Goal: Information Seeking & Learning: Learn about a topic

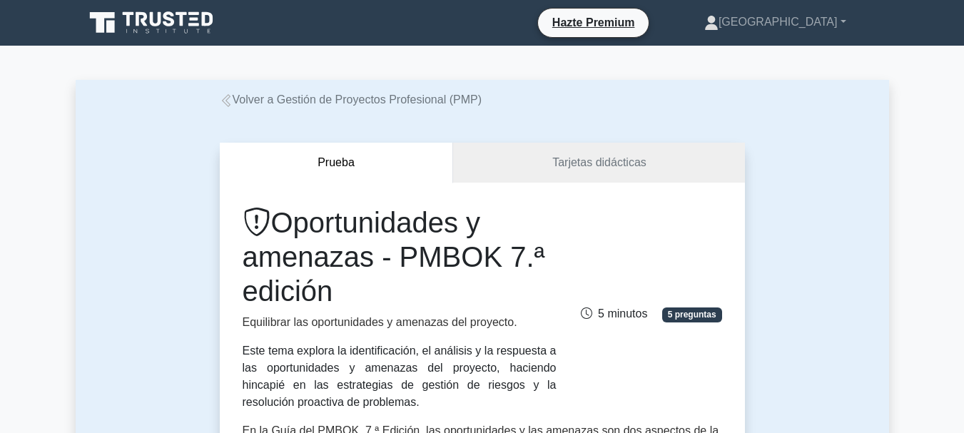
click at [788, 202] on div "Prueba Tarjetas didácticas Oportunidades y amenazas - PMBOK 7.ª edición Equilib…" at bounding box center [482, 418] width 813 height 621
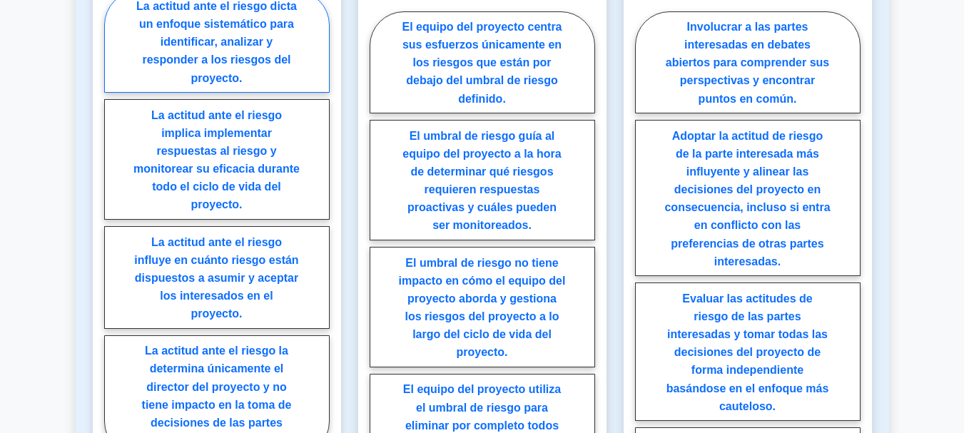
scroll to position [1070, 0]
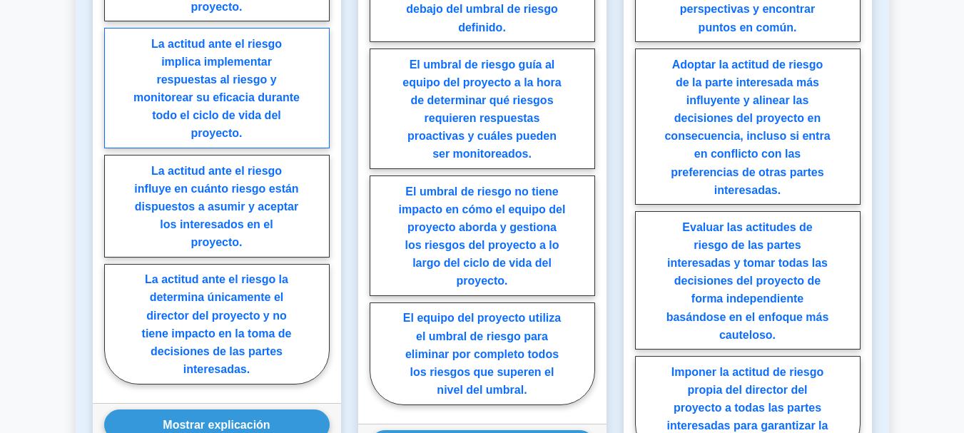
click at [233, 84] on font "La actitud ante el riesgo implica implementar respuestas al riesgo y monitorear…" at bounding box center [216, 88] width 166 height 102
click at [113, 151] on input "La actitud ante el riesgo implica implementar respuestas al riesgo y monitorear…" at bounding box center [108, 155] width 9 height 9
radio input "true"
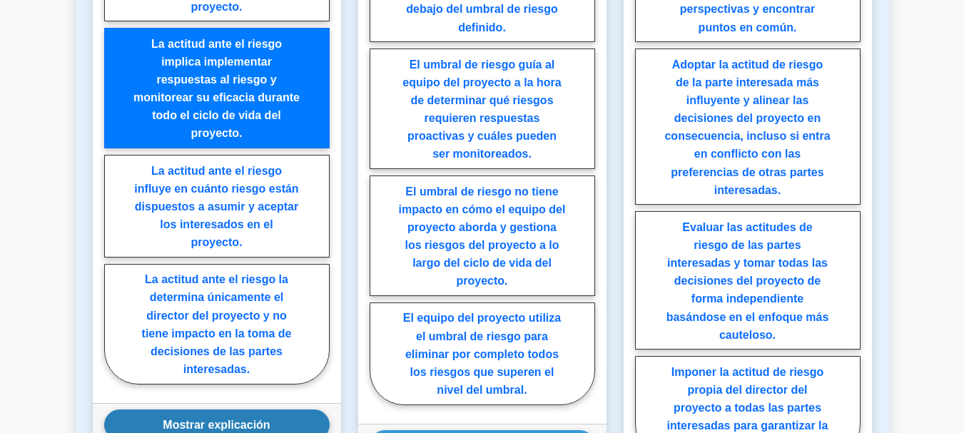
click at [250, 422] on font "Mostrar explicación" at bounding box center [216, 425] width 107 height 12
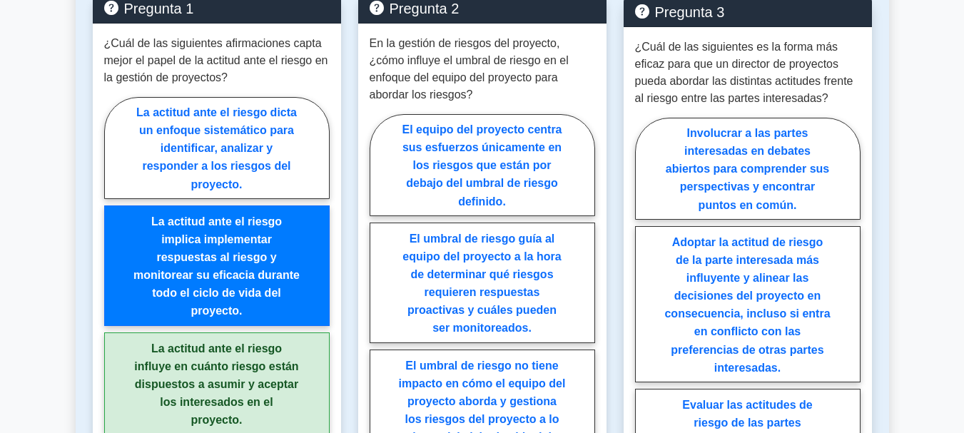
scroll to position [927, 0]
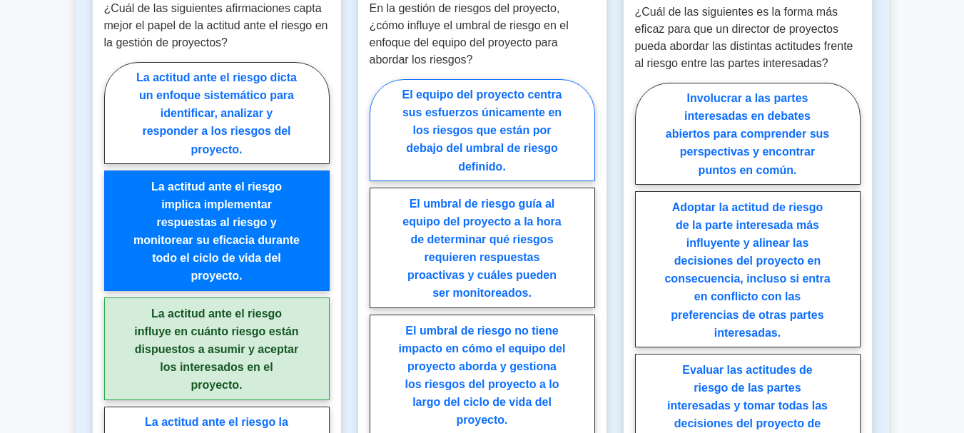
drag, startPoint x: 489, startPoint y: 91, endPoint x: 502, endPoint y: 98, distance: 14.7
click at [491, 95] on font "El equipo del proyecto centra sus esfuerzos únicamente en los riesgos que están…" at bounding box center [482, 130] width 160 height 84
click at [379, 311] on input "El equipo del proyecto centra sus esfuerzos únicamente en los riesgos que están…" at bounding box center [373, 315] width 9 height 9
radio input "true"
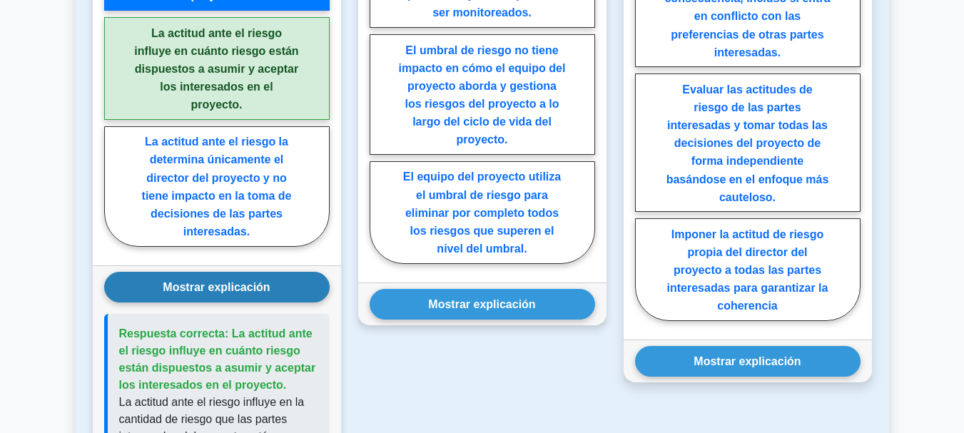
scroll to position [1212, 0]
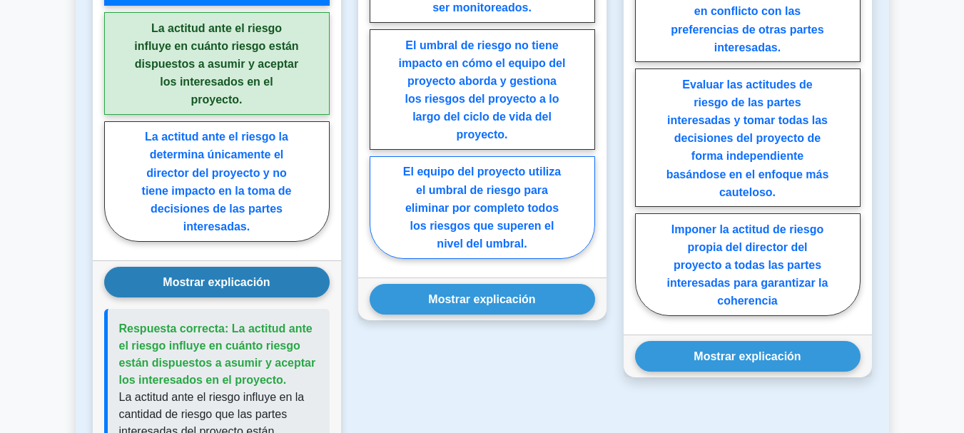
click at [511, 185] on font "El equipo del proyecto utiliza el umbral de riesgo para eliminar por completo t…" at bounding box center [482, 207] width 158 height 84
click at [379, 35] on input "El equipo del proyecto utiliza el umbral de riesgo para eliminar por completo t…" at bounding box center [373, 30] width 9 height 9
radio input "true"
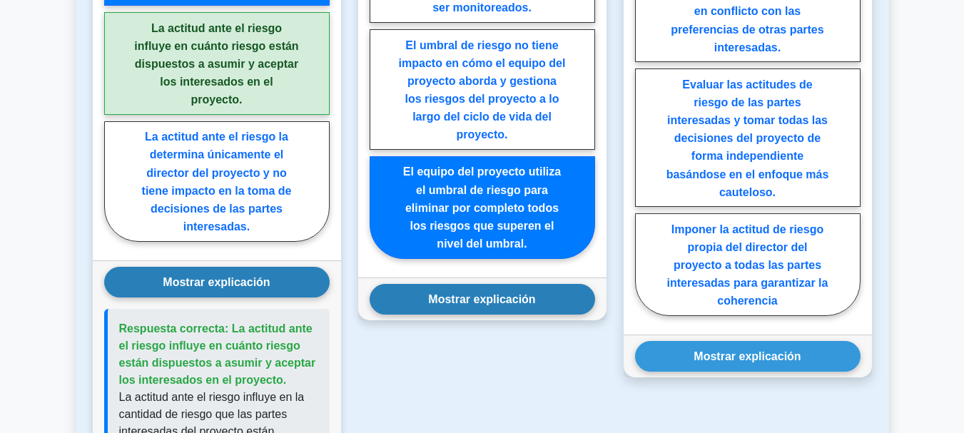
click at [519, 300] on font "Mostrar explicación" at bounding box center [481, 299] width 107 height 12
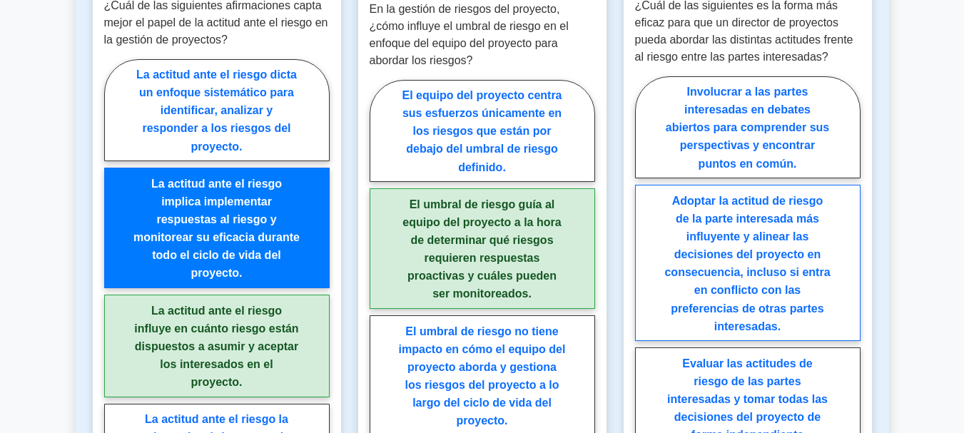
scroll to position [927, 0]
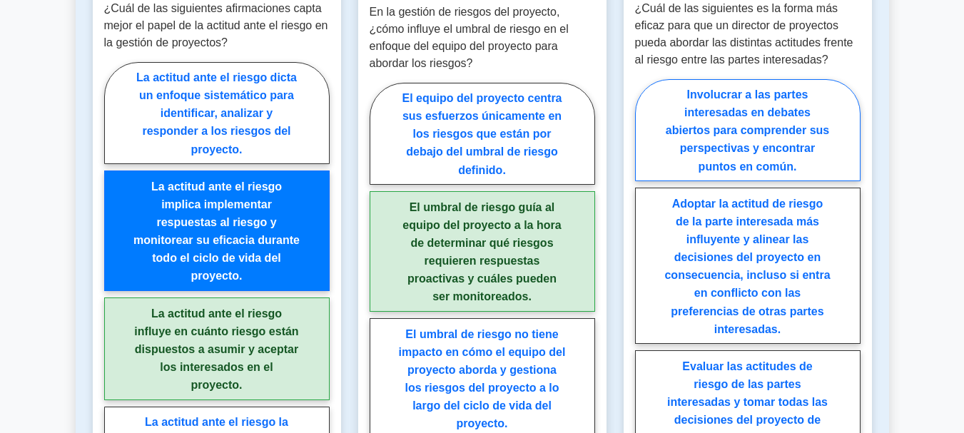
click at [794, 152] on font "Involucrar a las partes interesadas en debates abiertos para comprender sus per…" at bounding box center [746, 130] width 163 height 84
click at [644, 337] on input "Involucrar a las partes interesadas en debates abiertos para comprender sus per…" at bounding box center [639, 341] width 9 height 9
radio input "true"
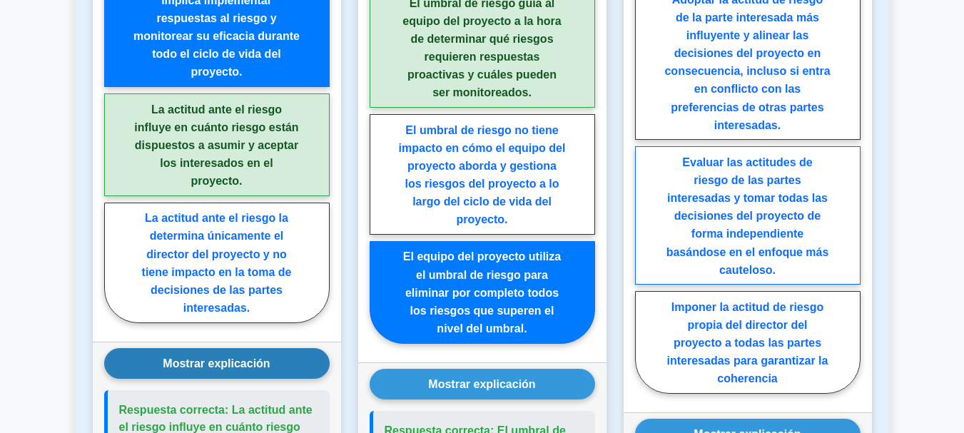
scroll to position [1141, 0]
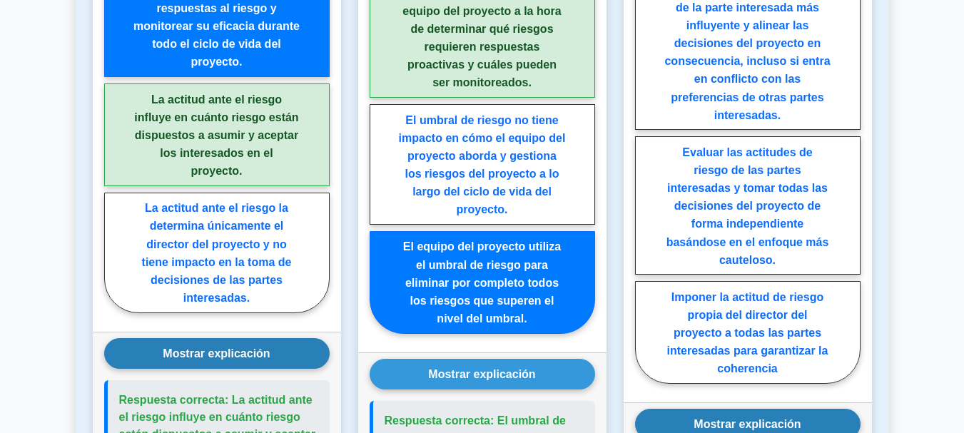
drag, startPoint x: 790, startPoint y: 424, endPoint x: 802, endPoint y: 412, distance: 16.7
click at [793, 424] on font "Mostrar explicación" at bounding box center [746, 424] width 107 height 12
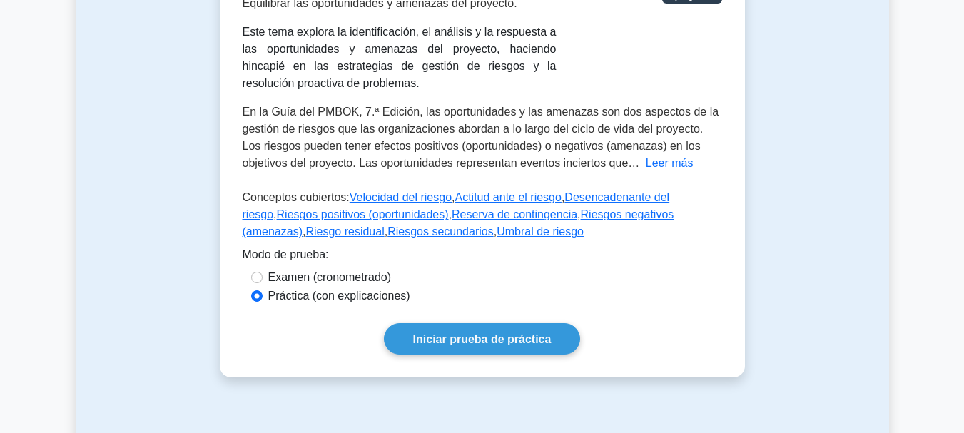
scroll to position [285, 0]
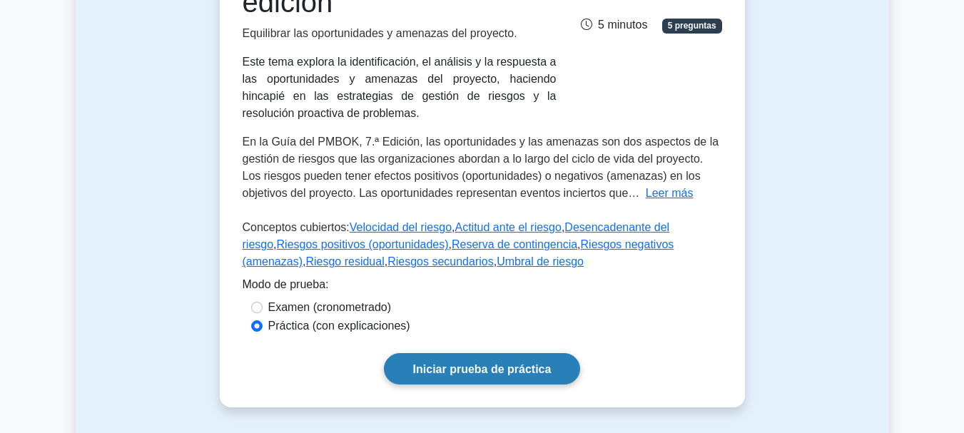
click at [463, 367] on font "Iniciar prueba de práctica" at bounding box center [482, 369] width 138 height 12
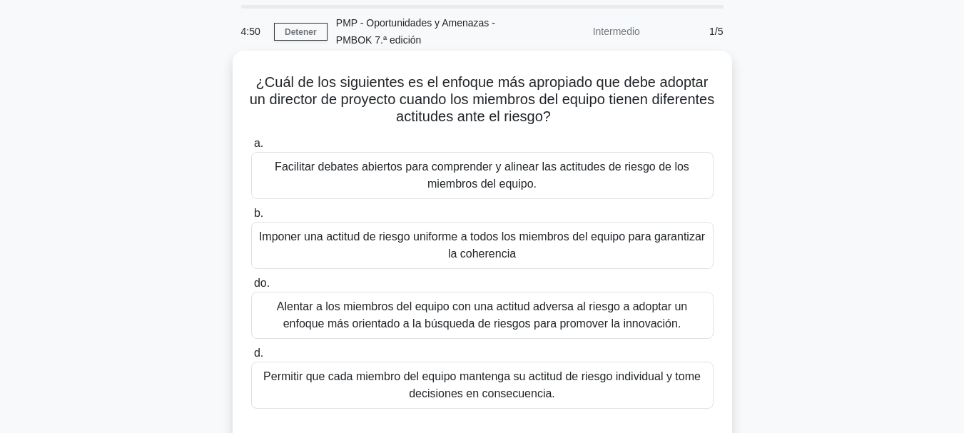
scroll to position [71, 0]
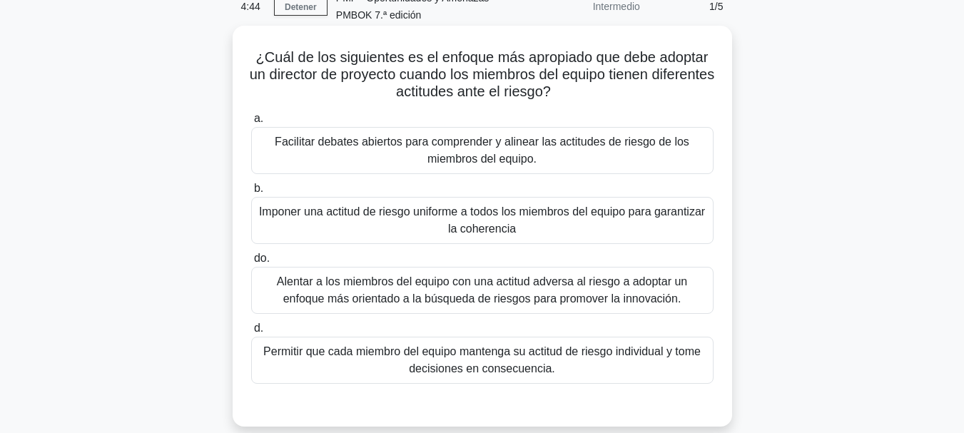
click at [511, 150] on font "Facilitar debates abiertos para comprender y alinear las actitudes de riesgo de…" at bounding box center [481, 150] width 449 height 34
click at [251, 123] on input "a. Facilitar debates abiertos para comprender y alinear las actitudes de riesgo…" at bounding box center [251, 118] width 0 height 9
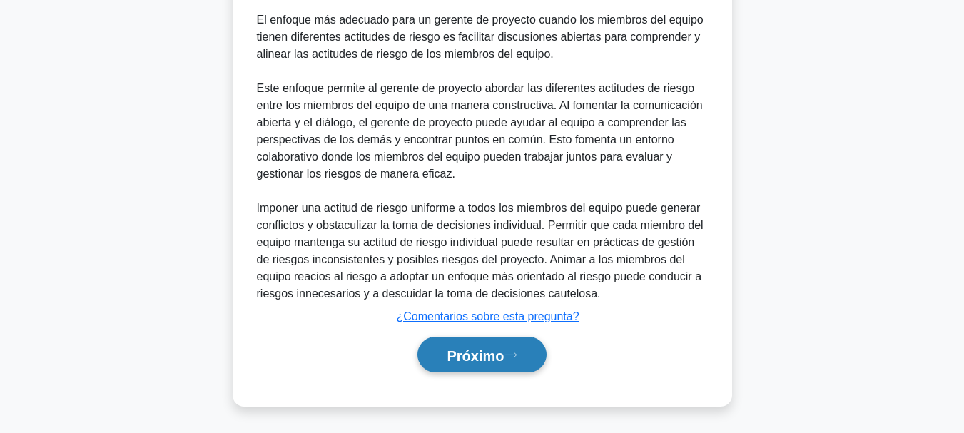
click at [487, 354] on font "Próximo" at bounding box center [474, 355] width 57 height 16
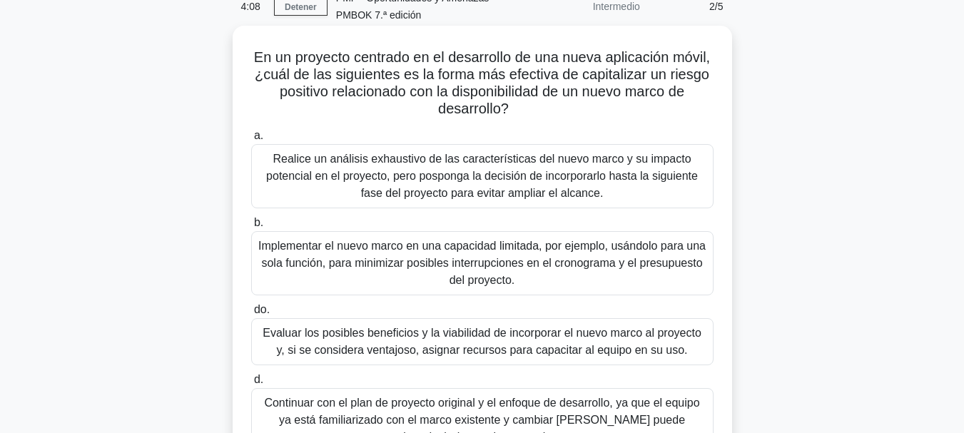
scroll to position [143, 0]
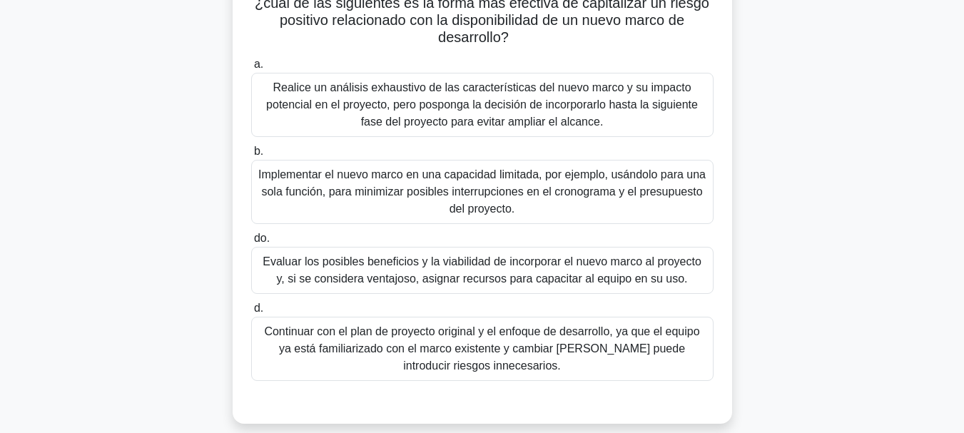
click at [581, 119] on font "Realice un análisis exhaustivo de las características del nuevo marco y su impa…" at bounding box center [481, 104] width 431 height 46
click at [251, 69] on input "a. Realice un análisis exhaustivo de las características del nuevo marco y su i…" at bounding box center [251, 64] width 0 height 9
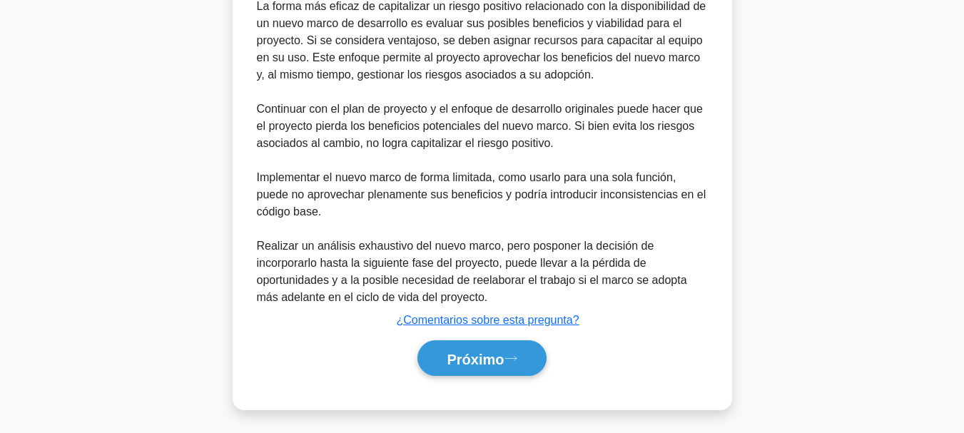
scroll to position [588, 0]
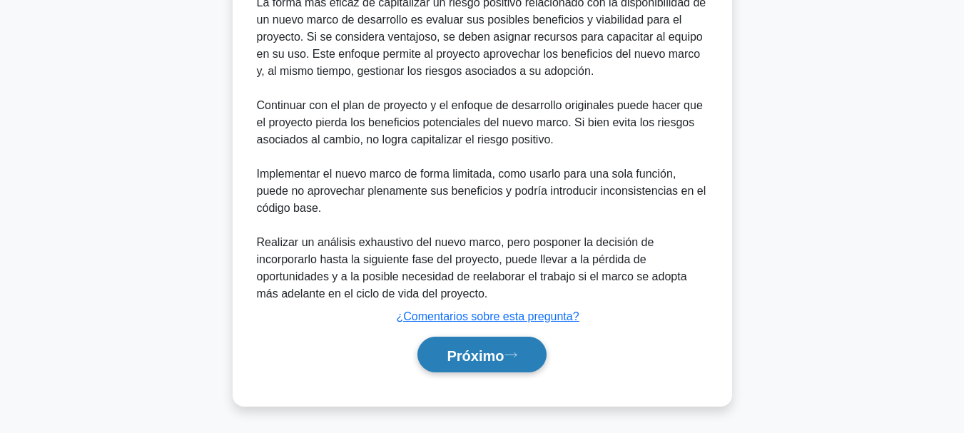
click at [498, 358] on font "Próximo" at bounding box center [474, 355] width 57 height 16
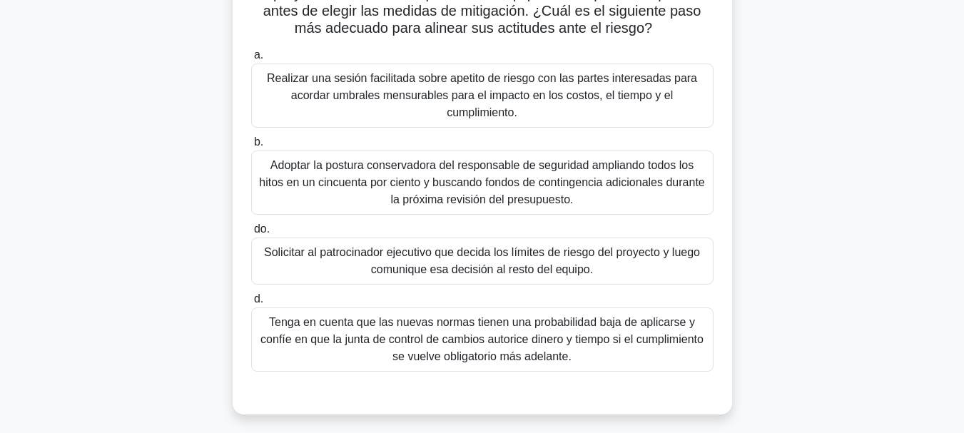
scroll to position [195, 0]
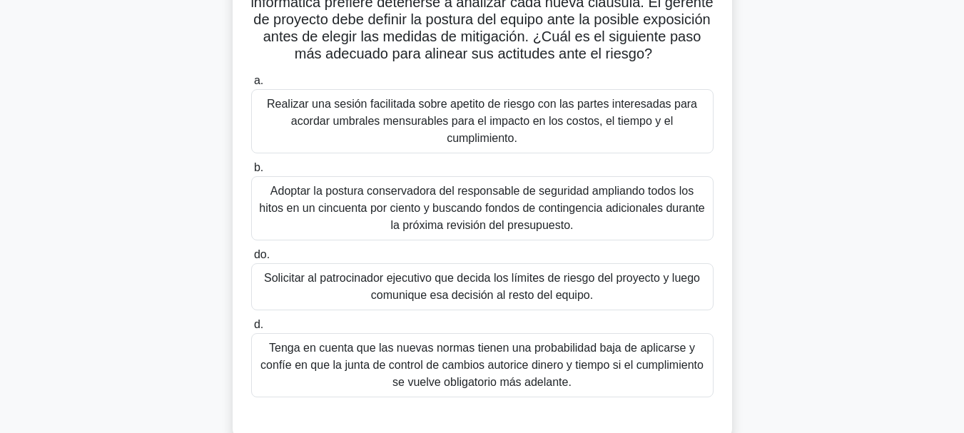
click at [640, 141] on font "Realizar una sesión facilitada sobre apetito de riesgo con las partes interesad…" at bounding box center [482, 121] width 430 height 46
click at [251, 86] on input "a. Realizar una sesión facilitada sobre apetito de riesgo con las partes intere…" at bounding box center [251, 80] width 0 height 9
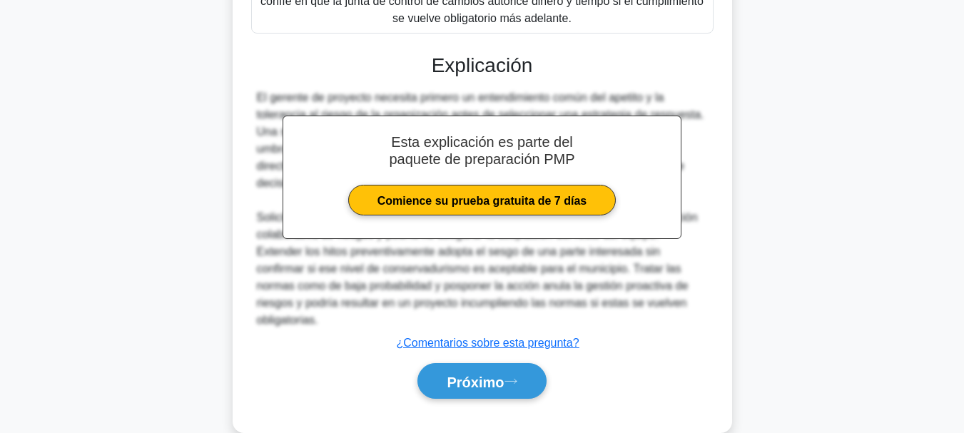
scroll to position [515, 0]
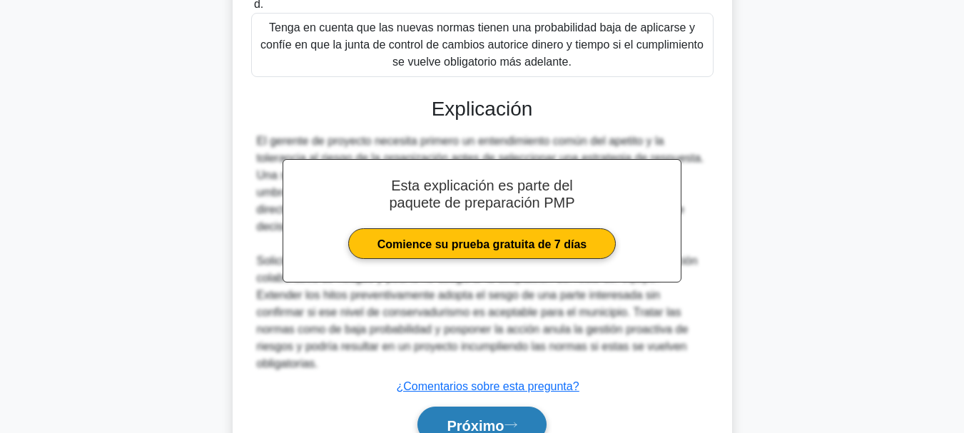
click at [504, 420] on font "Próximo" at bounding box center [474, 425] width 57 height 16
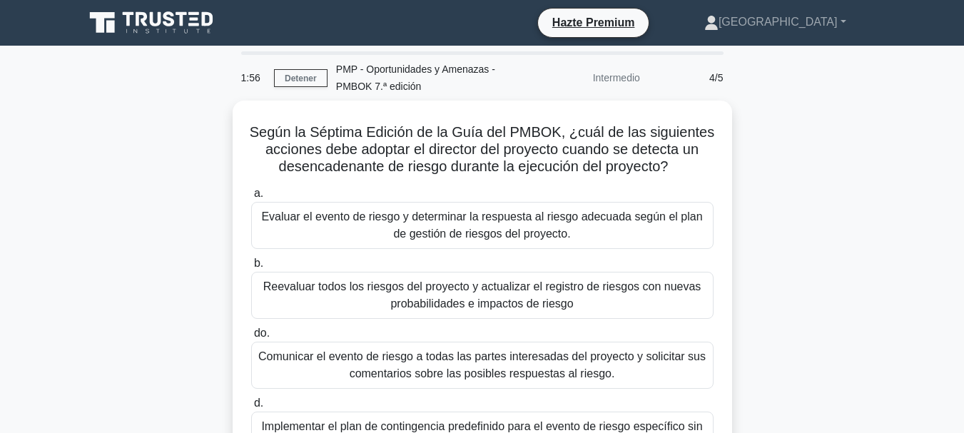
scroll to position [71, 0]
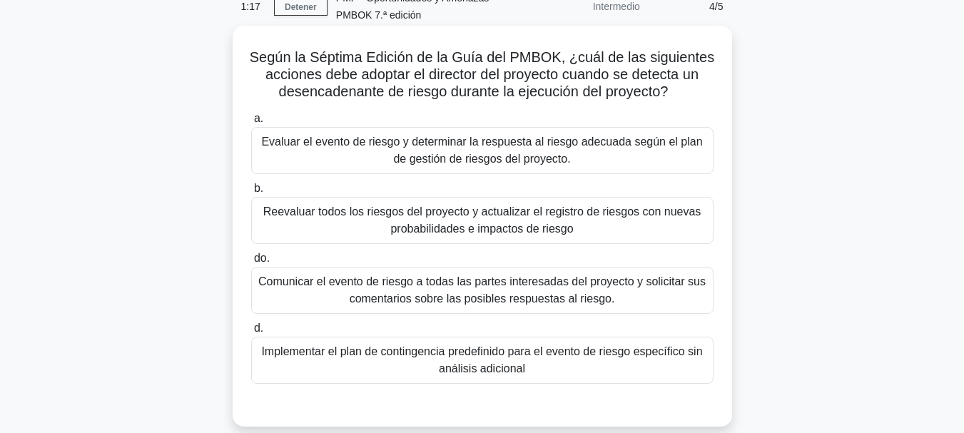
click at [600, 143] on font "Evaluar el evento de riesgo y determinar la respuesta al riesgo adecuada según …" at bounding box center [481, 150] width 441 height 29
click at [662, 163] on font "Evaluar el evento de riesgo y determinar la respuesta al riesgo adecuada según …" at bounding box center [481, 150] width 449 height 34
click at [251, 123] on input "a. Evaluar el evento de riesgo y determinar la respuesta al riesgo adecuada seg…" at bounding box center [251, 118] width 0 height 9
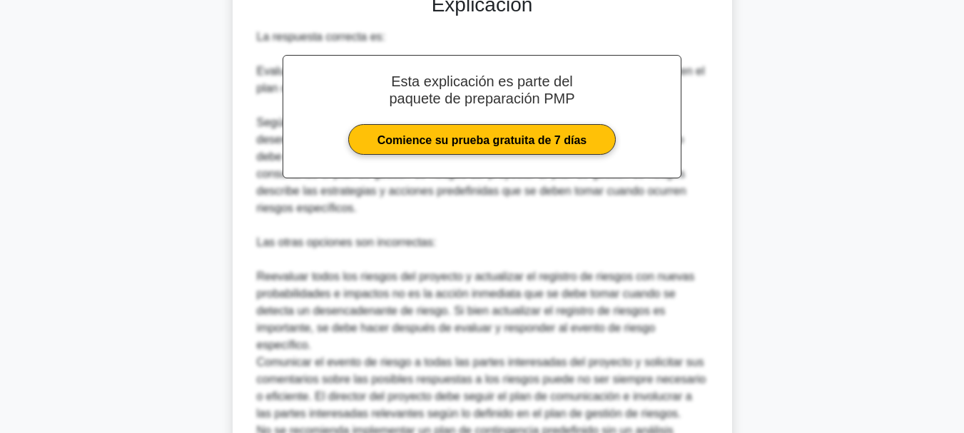
scroll to position [638, 0]
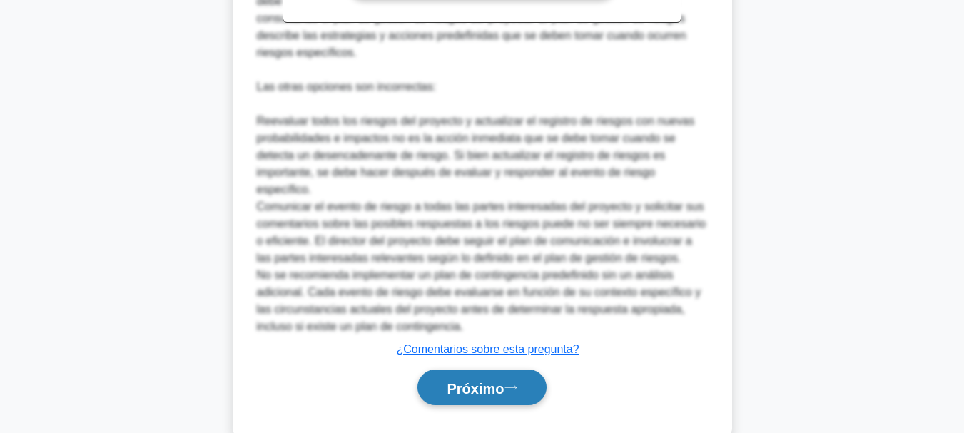
click at [499, 380] on font "Próximo" at bounding box center [474, 388] width 57 height 16
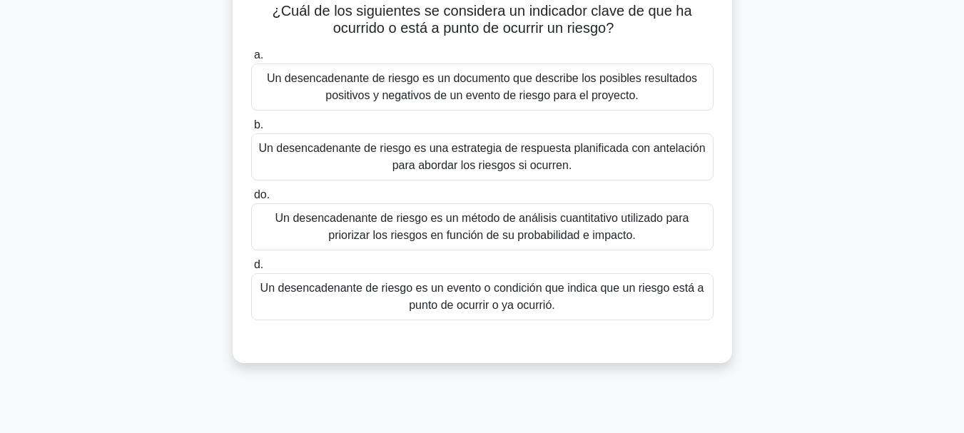
scroll to position [143, 0]
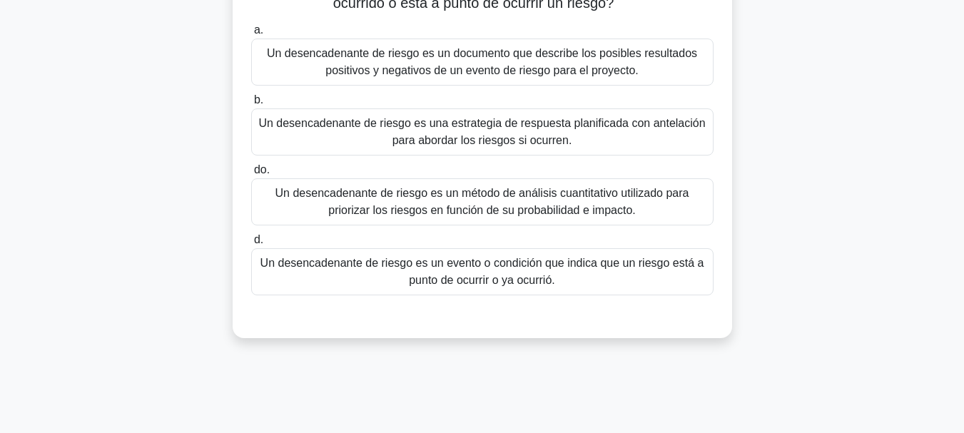
click at [509, 281] on font "Un desencadenante de riesgo es un evento o condición que indica que un riesgo e…" at bounding box center [482, 271] width 444 height 29
click at [251, 245] on input "d. Un desencadenante de riesgo es un evento o condición que indica que un riesg…" at bounding box center [251, 239] width 0 height 9
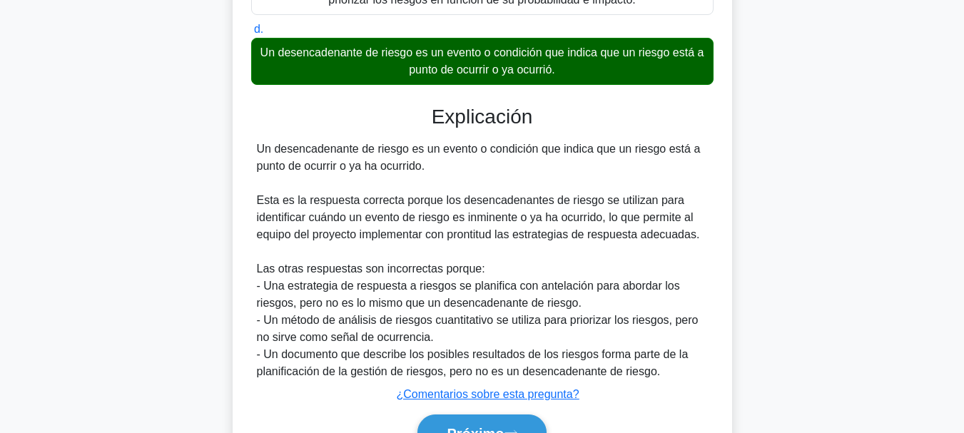
scroll to position [428, 0]
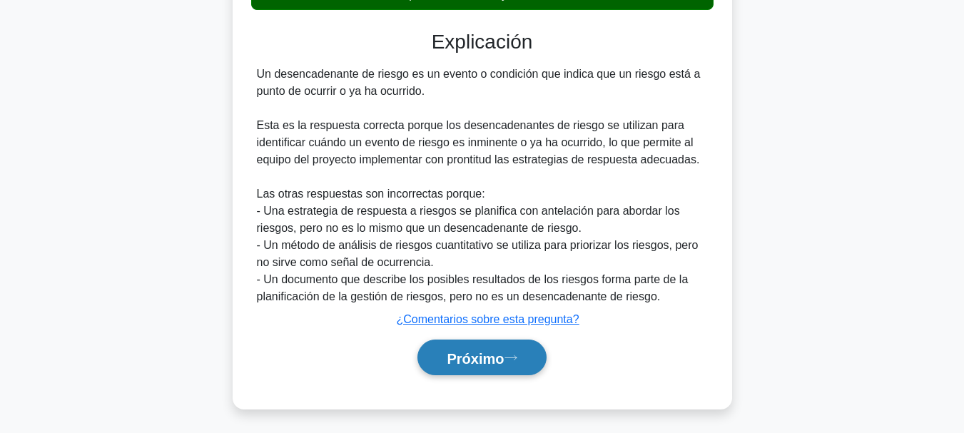
click at [495, 367] on button "Próximo" at bounding box center [481, 357] width 128 height 36
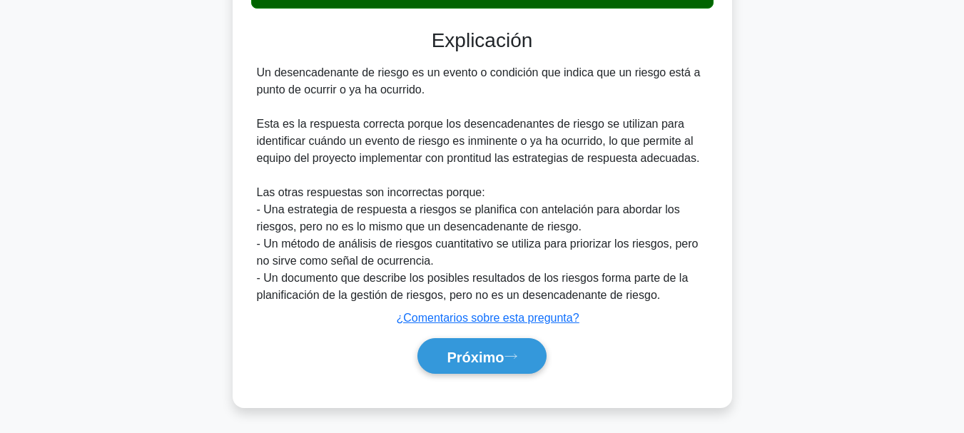
scroll to position [432, 0]
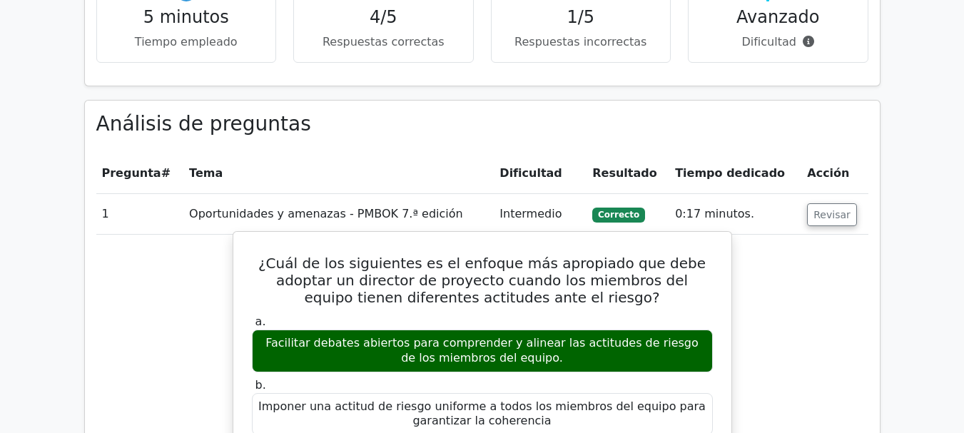
scroll to position [999, 0]
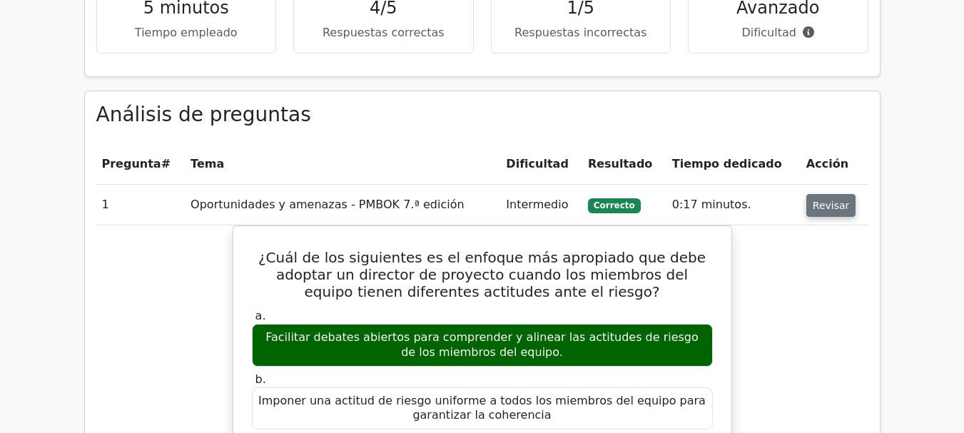
click at [814, 194] on button "Revisar" at bounding box center [831, 205] width 50 height 23
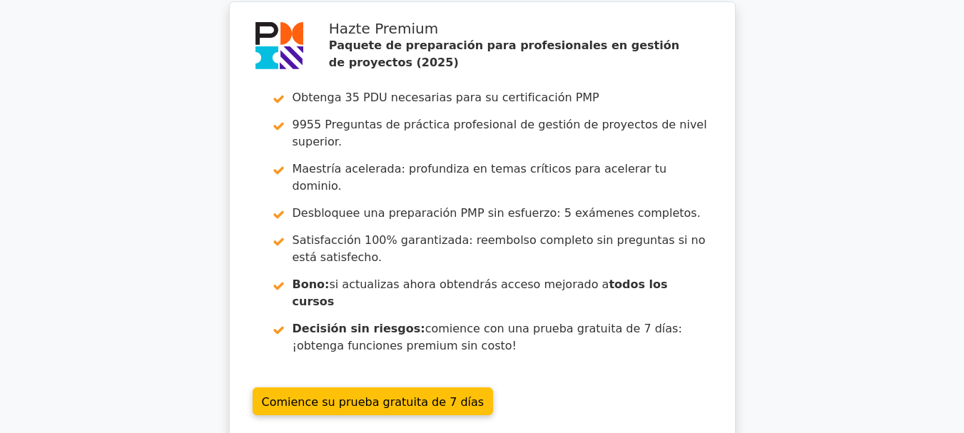
scroll to position [1569, 0]
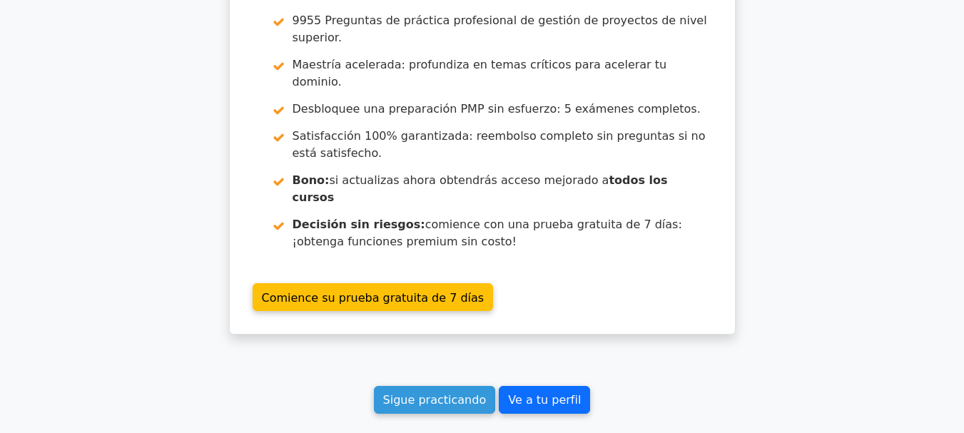
click at [535, 393] on font "Ve a tu perfil" at bounding box center [544, 400] width 73 height 14
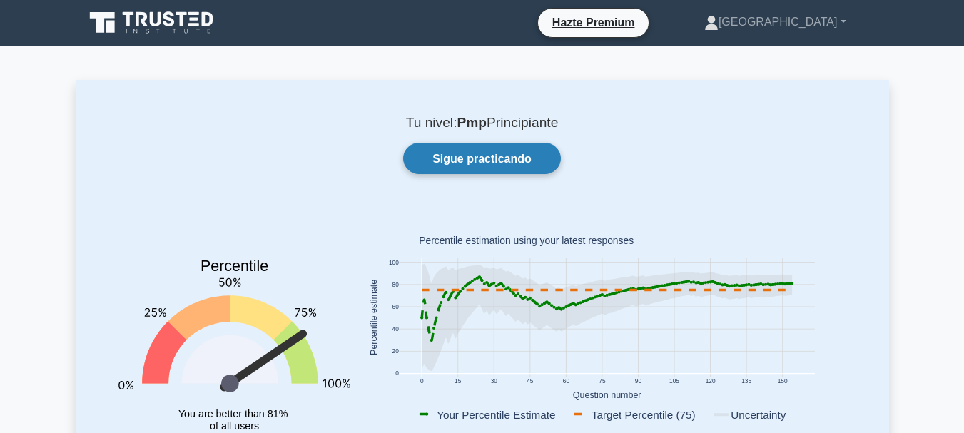
click at [494, 160] on font "Sigue practicando" at bounding box center [481, 159] width 99 height 12
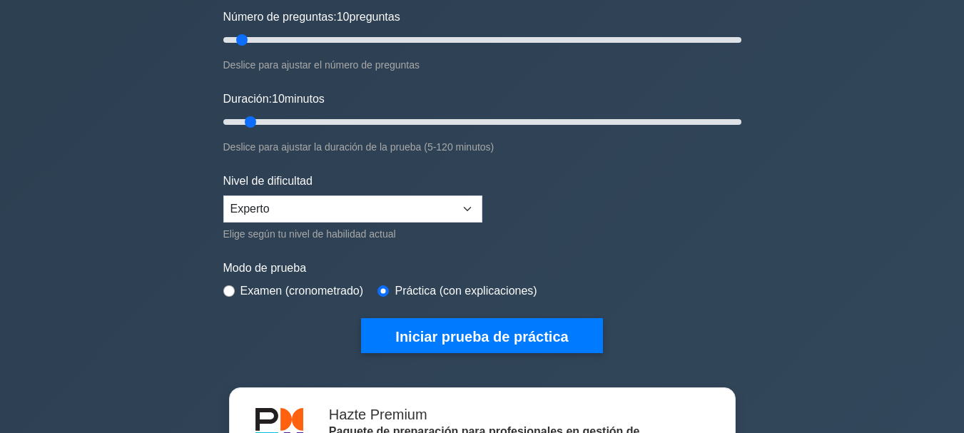
scroll to position [143, 0]
